Goal: Information Seeking & Learning: Learn about a topic

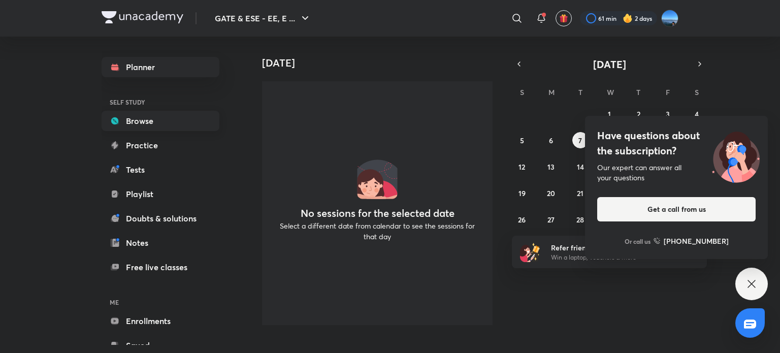
click at [156, 125] on link "Browse" at bounding box center [161, 121] width 118 height 20
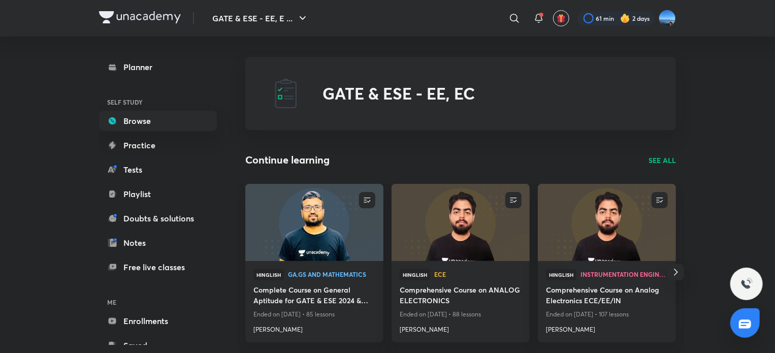
click at [498, 14] on div "​" at bounding box center [431, 18] width 187 height 24
click at [412, 327] on h4 "[PERSON_NAME]" at bounding box center [461, 327] width 122 height 13
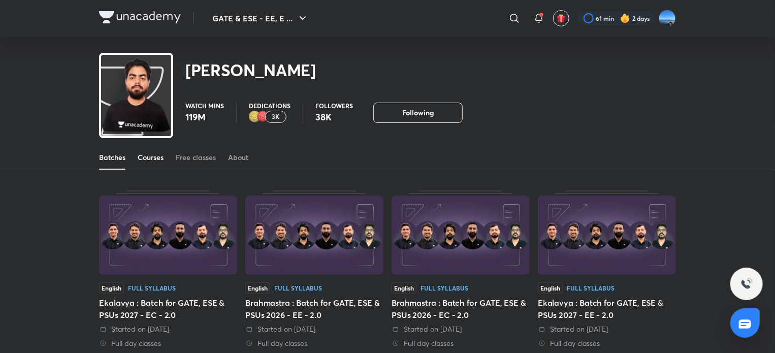
click at [146, 159] on div "Courses" at bounding box center [151, 157] width 26 height 10
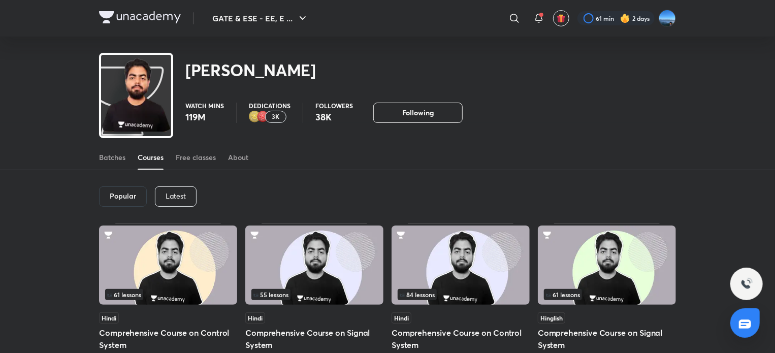
click at [187, 194] on div "Latest" at bounding box center [176, 196] width 42 height 20
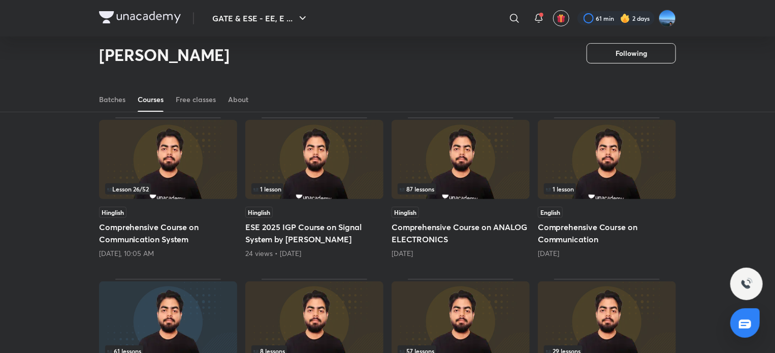
scroll to position [78, 0]
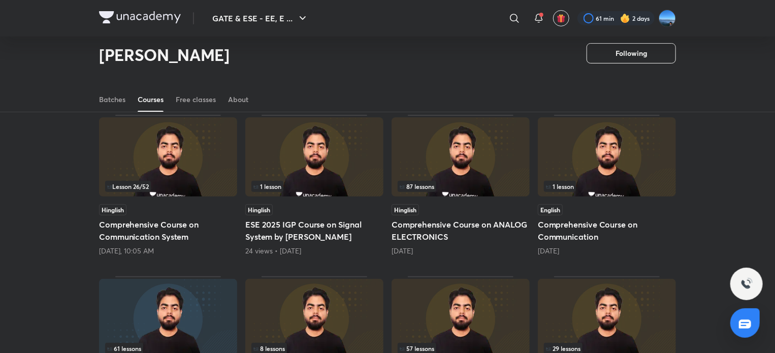
click at [170, 237] on h5 "Comprehensive Course on Communication System" at bounding box center [168, 230] width 138 height 24
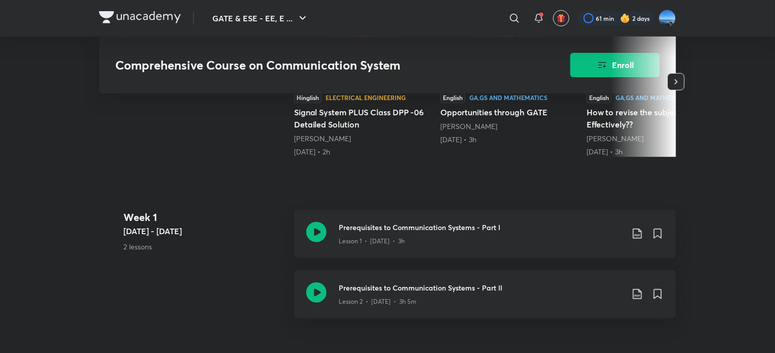
scroll to position [325, 0]
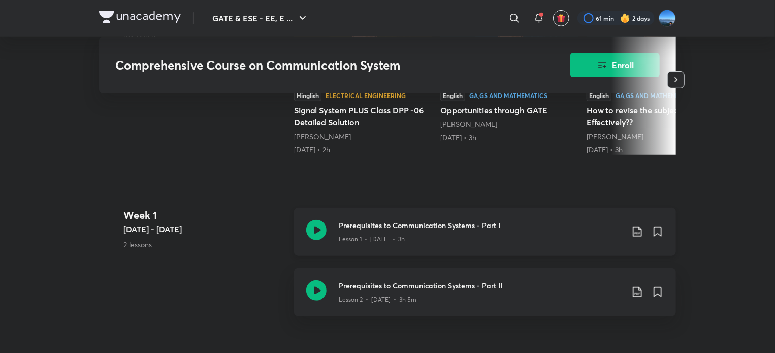
click at [368, 244] on p "Lesson 1 • [DATE] • 3h" at bounding box center [372, 239] width 66 height 9
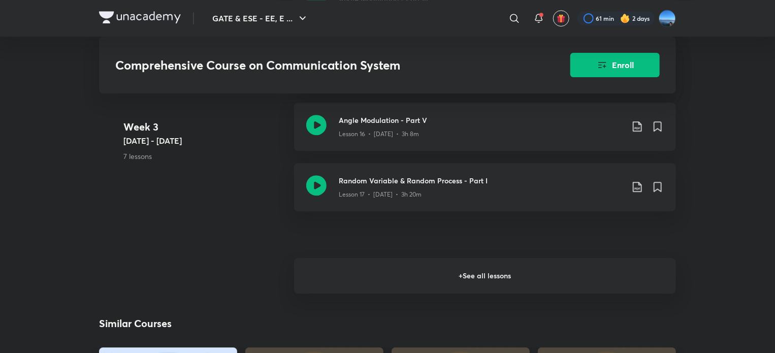
scroll to position [1445, 0]
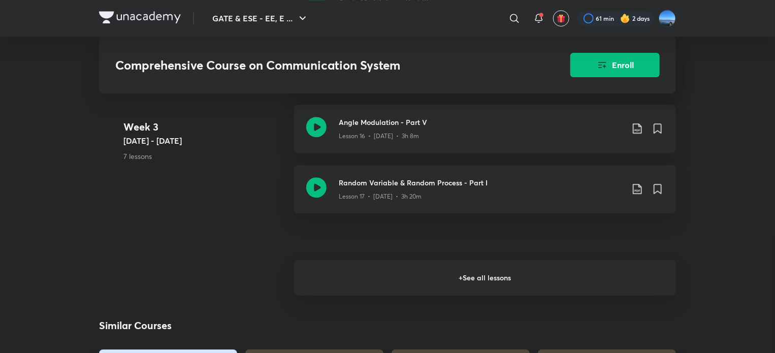
click at [374, 296] on h6 "+ See all lessons" at bounding box center [485, 278] width 382 height 36
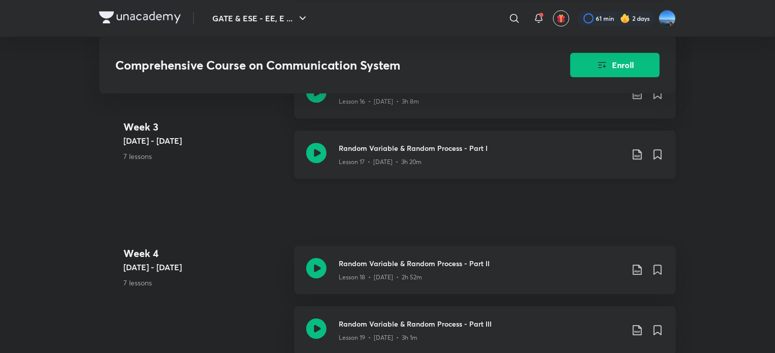
scroll to position [1481, 0]
click at [382, 165] on p "Lesson 17 • [DATE] • 3h 20m" at bounding box center [380, 160] width 83 height 9
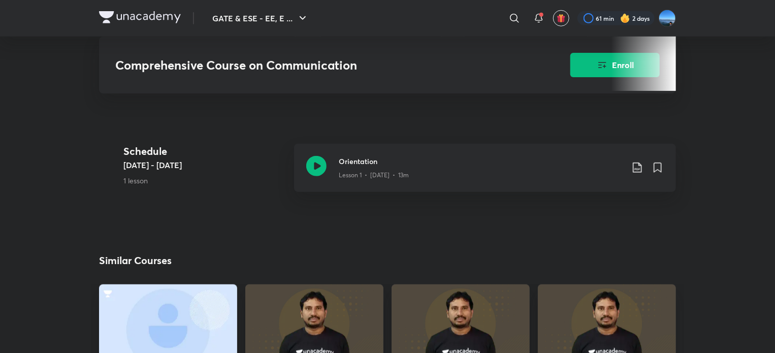
scroll to position [392, 0]
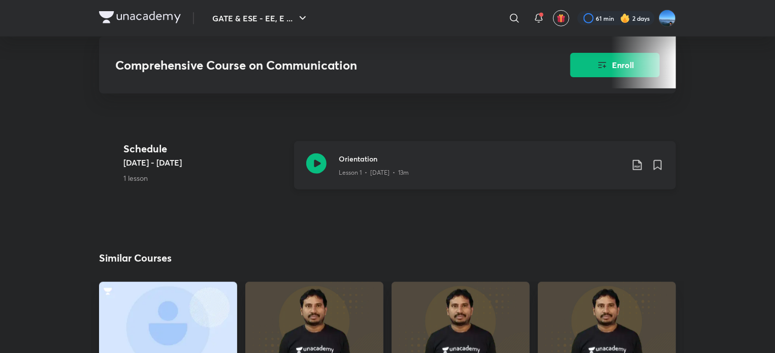
click at [375, 168] on p "Lesson 1 • Aug 29 • 13m" at bounding box center [374, 172] width 70 height 9
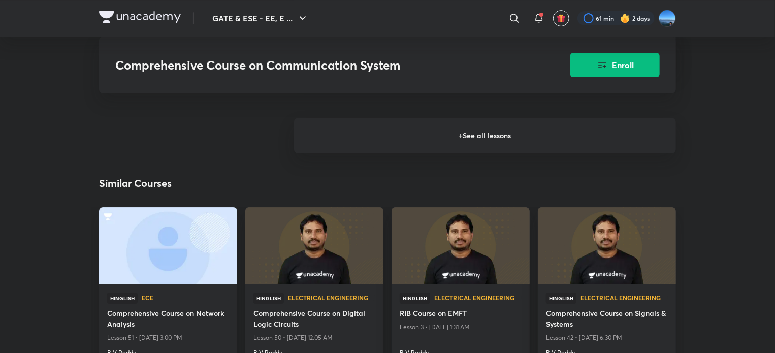
scroll to position [1698, 0]
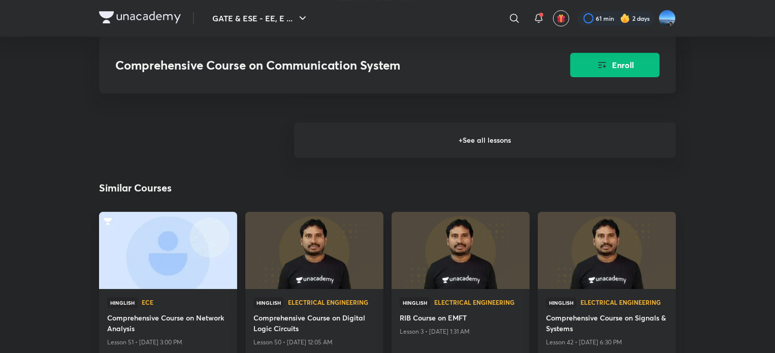
click at [472, 153] on h6 "+ See all lessons" at bounding box center [485, 140] width 382 height 36
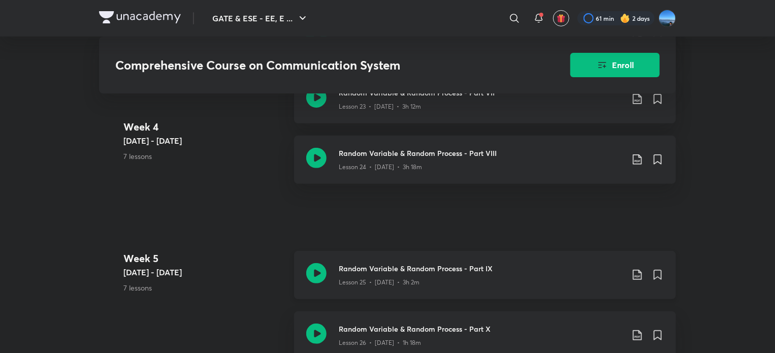
scroll to position [2069, 0]
click at [396, 273] on h3 "Random Variable & Random Process - Part IX" at bounding box center [481, 267] width 285 height 11
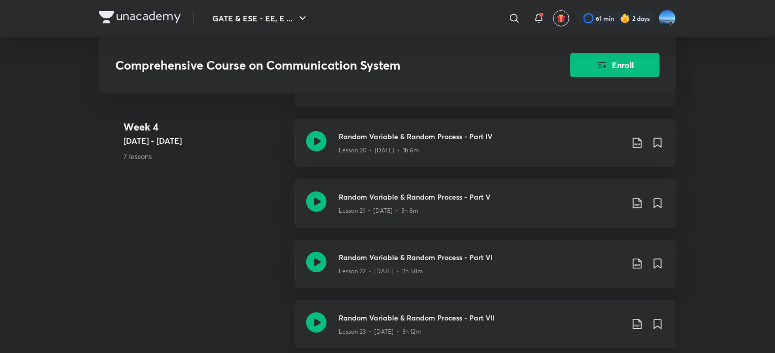
scroll to position [1837, 0]
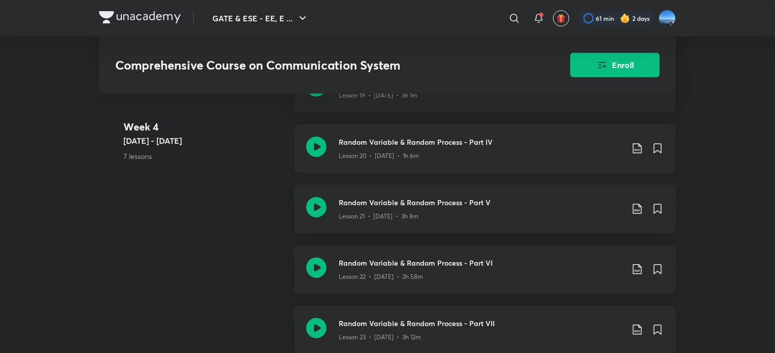
click at [364, 160] on p "Lesson 20 • [DATE] • 1h 6m" at bounding box center [379, 155] width 80 height 9
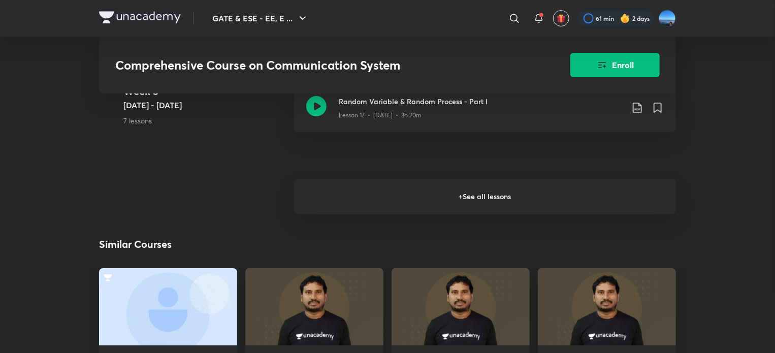
scroll to position [1646, 0]
click at [399, 207] on h6 "+ See all lessons" at bounding box center [485, 196] width 382 height 36
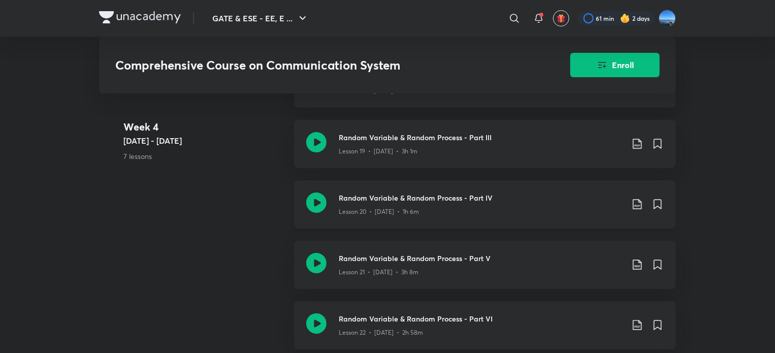
scroll to position [1786, 0]
click at [659, 208] on icon at bounding box center [657, 203] width 7 height 9
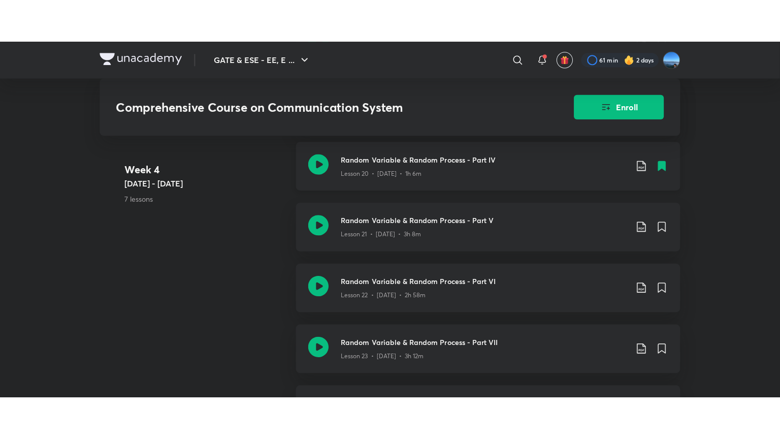
scroll to position [1868, 0]
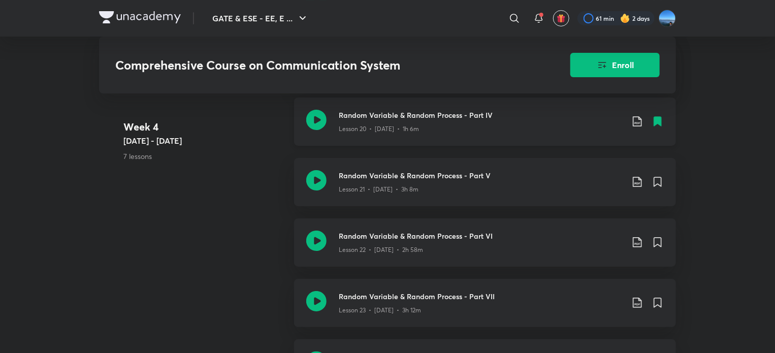
click at [476, 120] on h3 "Random Variable & Random Process - Part IV" at bounding box center [481, 115] width 285 height 11
